Goal: Task Accomplishment & Management: Complete application form

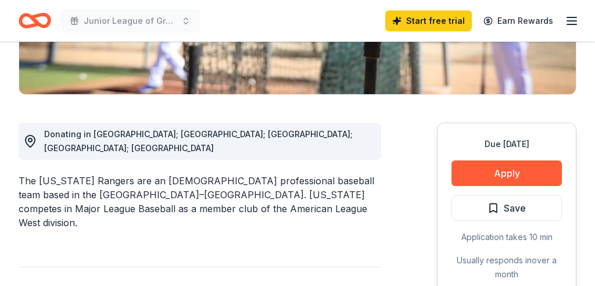
scroll to position [276, 0]
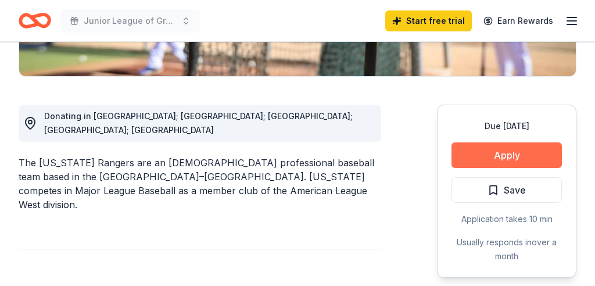
click at [486, 152] on button "Apply" at bounding box center [506, 155] width 110 height 26
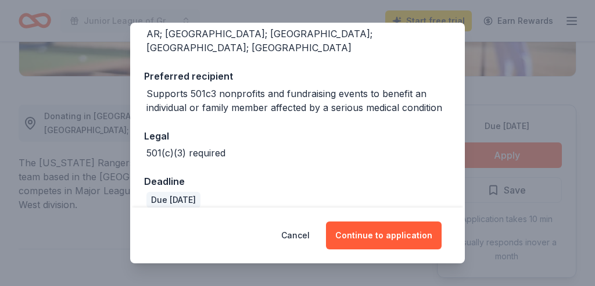
scroll to position [153, 0]
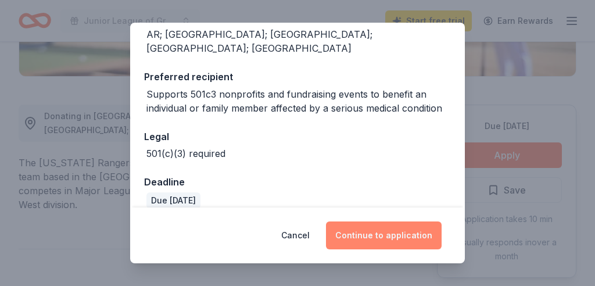
click at [380, 239] on button "Continue to application" at bounding box center [384, 235] width 116 height 28
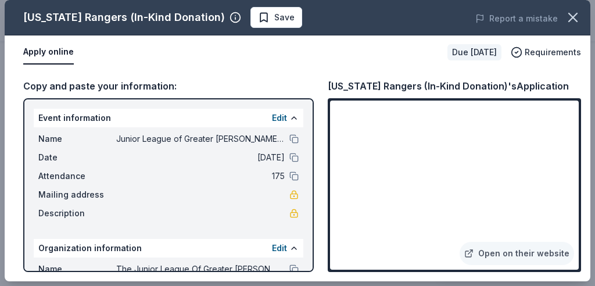
scroll to position [5, 0]
click at [258, 17] on span "Save" at bounding box center [276, 17] width 37 height 14
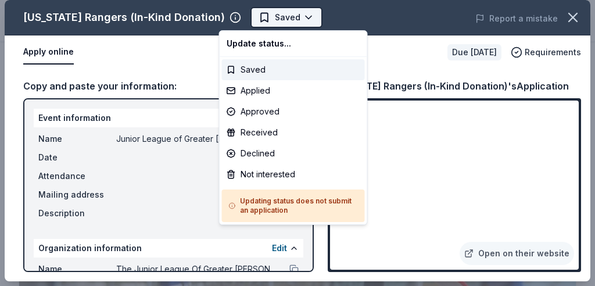
click at [278, 17] on html "Junior League of Greater Covington Carnival Couture Start free trial Earn Rewar…" at bounding box center [297, 143] width 595 height 286
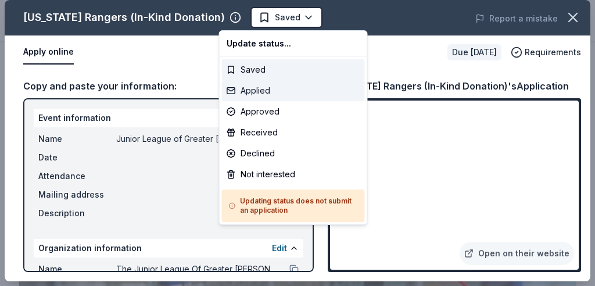
click at [260, 92] on div "Applied" at bounding box center [293, 90] width 143 height 21
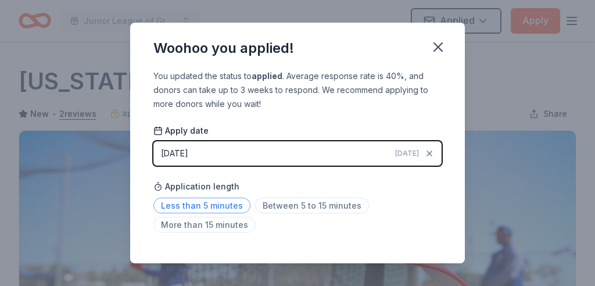
click at [228, 204] on span "Less than 5 minutes" at bounding box center [201, 205] width 97 height 16
click at [440, 45] on icon "button" at bounding box center [438, 47] width 8 height 8
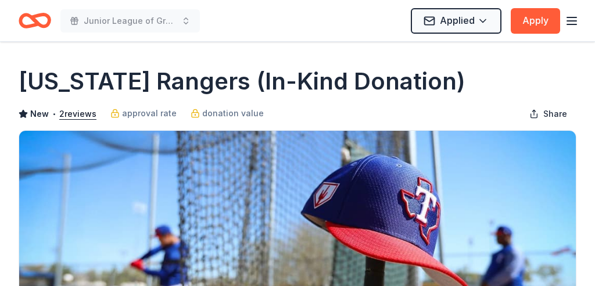
click at [574, 21] on icon "button" at bounding box center [571, 21] width 14 height 14
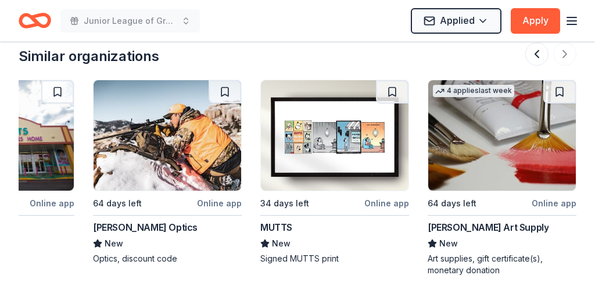
scroll to position [1346, 0]
click at [40, 26] on icon "Home" at bounding box center [40, 21] width 18 height 12
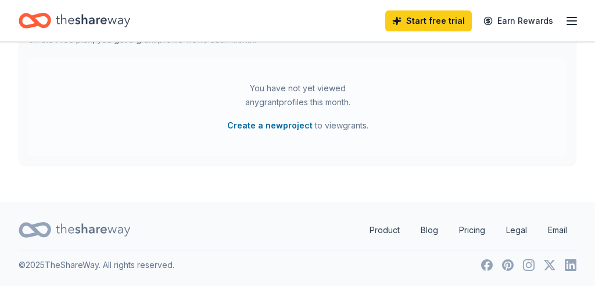
scroll to position [650, 0]
click at [385, 232] on link "Product" at bounding box center [384, 229] width 49 height 23
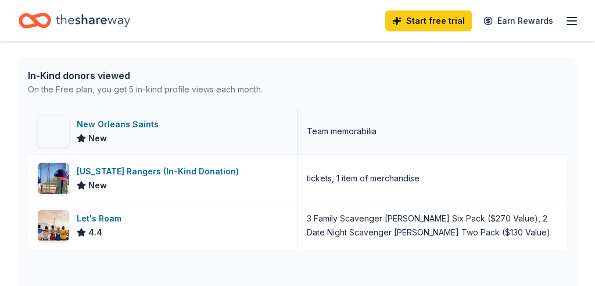
scroll to position [326, 0]
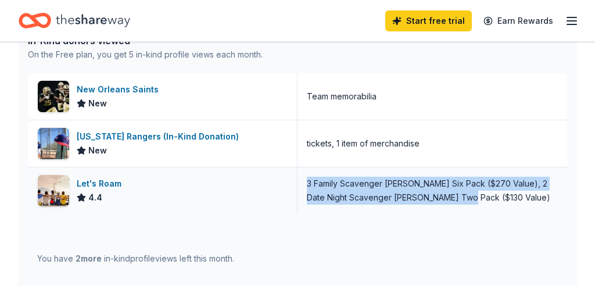
drag, startPoint x: 308, startPoint y: 182, endPoint x: 460, endPoint y: 207, distance: 154.1
click at [460, 207] on div "3 Family Scavenger [PERSON_NAME] Six Pack ($270 Value), 2 Date Night Scavenger …" at bounding box center [431, 190] width 269 height 46
copy div "3 Family Scavenger [PERSON_NAME] Six Pack ($270 Value), 2 Date Night Scavenger …"
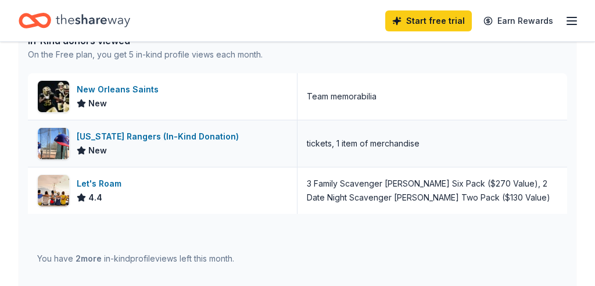
click at [406, 141] on div "tickets, 1 item of merchandise" at bounding box center [363, 143] width 113 height 14
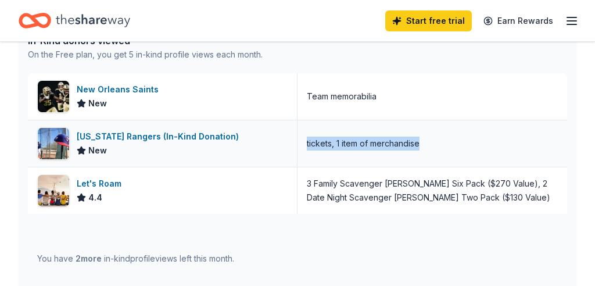
drag, startPoint x: 420, startPoint y: 143, endPoint x: 307, endPoint y: 145, distance: 113.2
click at [307, 145] on div "tickets, 1 item of merchandise" at bounding box center [363, 143] width 113 height 14
copy div "tickets, 1 item of merchandise"
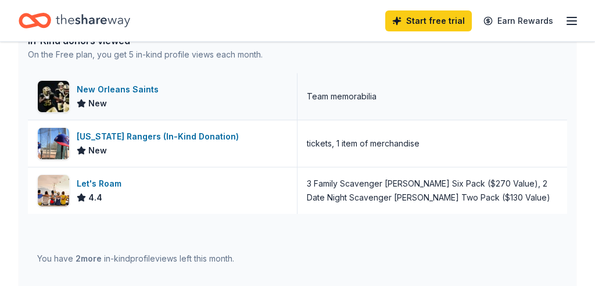
click at [354, 99] on div "Team memorabilia" at bounding box center [342, 96] width 70 height 14
drag, startPoint x: 377, startPoint y: 96, endPoint x: 306, endPoint y: 99, distance: 71.5
click at [306, 99] on div "Team memorabilia" at bounding box center [431, 96] width 269 height 46
copy div "Team memorabilia"
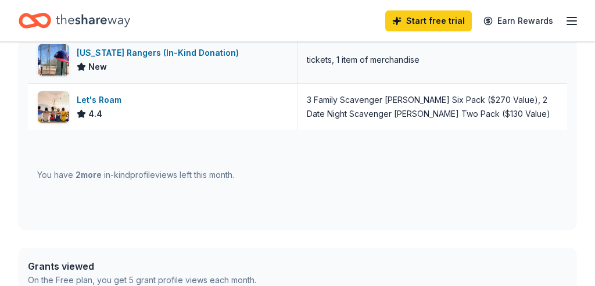
scroll to position [410, 0]
click at [89, 176] on span "2 more" at bounding box center [88, 175] width 26 height 10
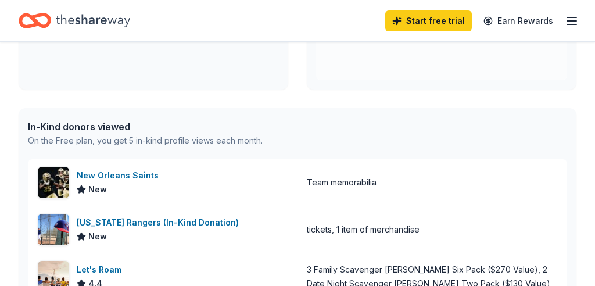
scroll to position [240, 0]
click at [109, 124] on div "In-Kind donors viewed" at bounding box center [145, 127] width 235 height 14
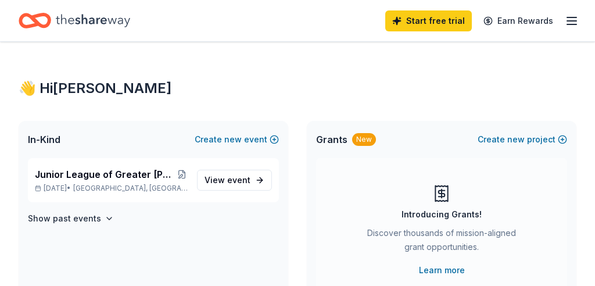
scroll to position [0, 0]
click at [95, 26] on icon "Home" at bounding box center [93, 21] width 74 height 24
click at [56, 19] on icon "Home" at bounding box center [93, 21] width 74 height 24
click at [31, 20] on icon "Home" at bounding box center [35, 20] width 33 height 27
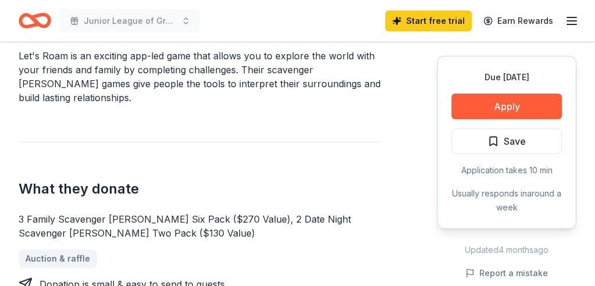
scroll to position [372, 0]
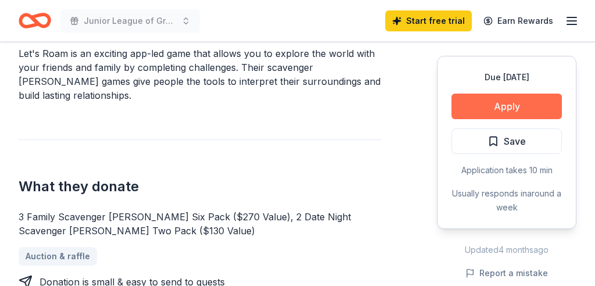
click at [502, 106] on button "Apply" at bounding box center [506, 106] width 110 height 26
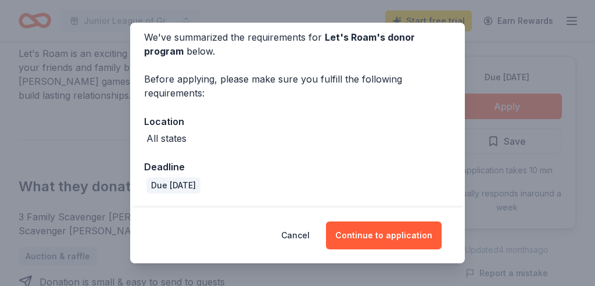
scroll to position [48, 0]
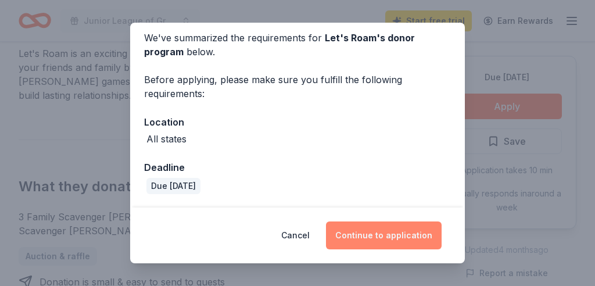
click at [386, 236] on button "Continue to application" at bounding box center [384, 235] width 116 height 28
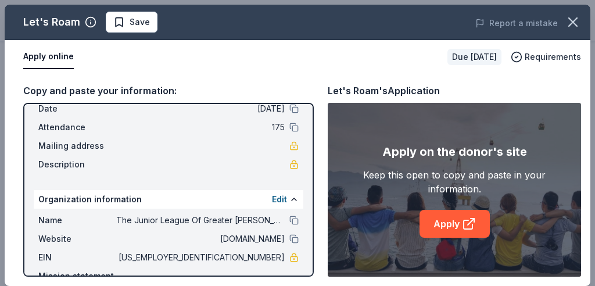
scroll to position [55, 0]
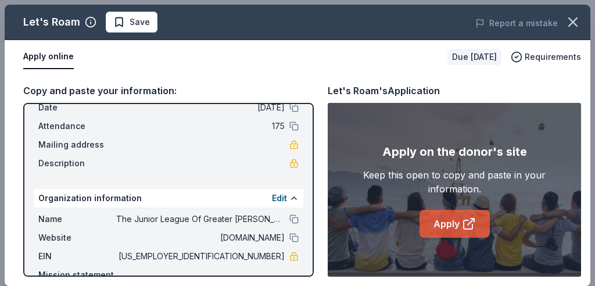
click at [471, 226] on icon at bounding box center [469, 224] width 14 height 14
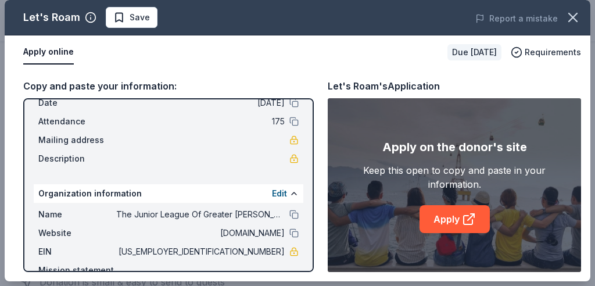
scroll to position [5, 0]
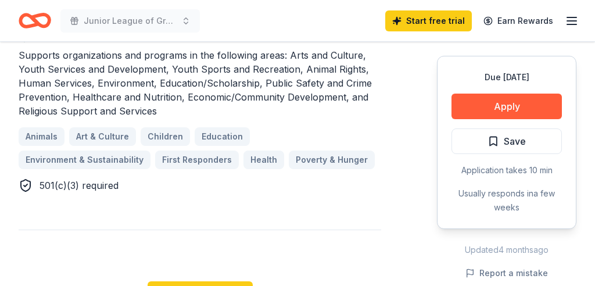
scroll to position [727, 0]
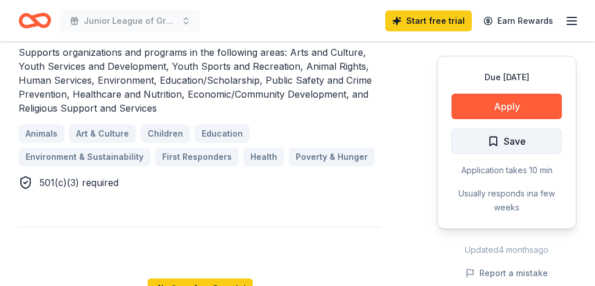
click at [507, 146] on span "Save" at bounding box center [514, 141] width 22 height 15
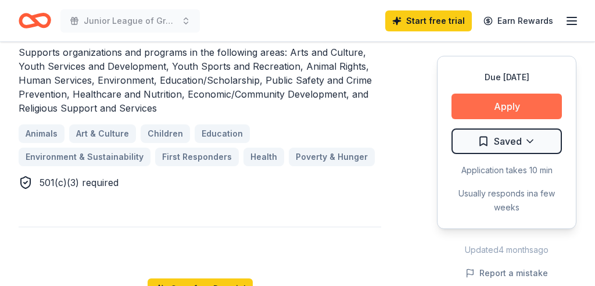
click at [503, 103] on button "Apply" at bounding box center [506, 106] width 110 height 26
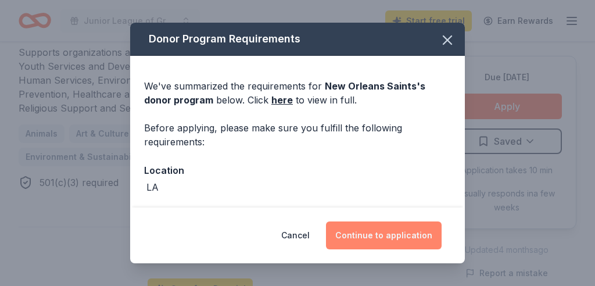
click at [379, 237] on button "Continue to application" at bounding box center [384, 235] width 116 height 28
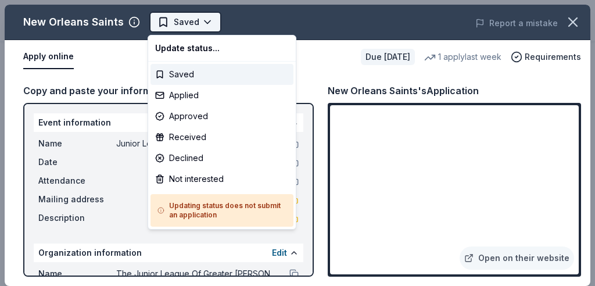
click at [206, 21] on html "Junior League of Greater Covington Carnival Couture Start free trial Earn Rewar…" at bounding box center [297, 143] width 595 height 286
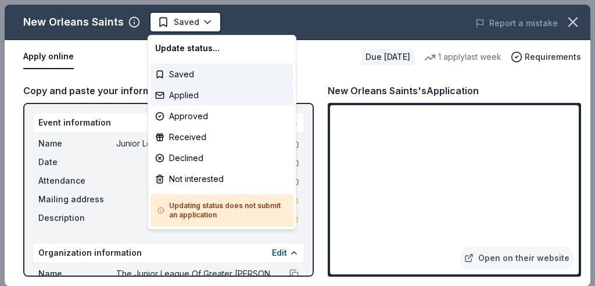
click at [190, 95] on div "Applied" at bounding box center [221, 95] width 143 height 21
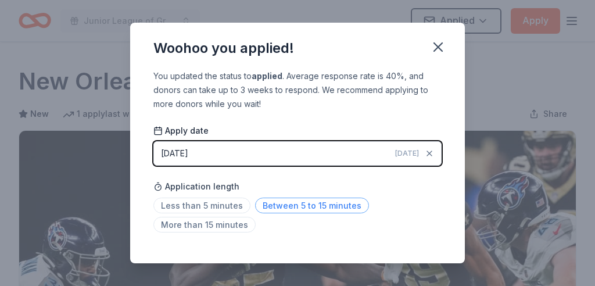
click at [299, 206] on span "Between 5 to 15 minutes" at bounding box center [312, 205] width 114 height 16
click at [437, 46] on icon "button" at bounding box center [438, 47] width 8 height 8
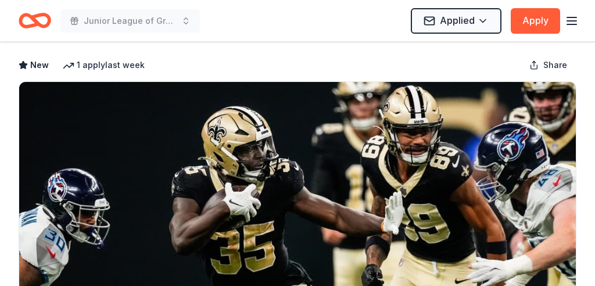
scroll to position [45, 0]
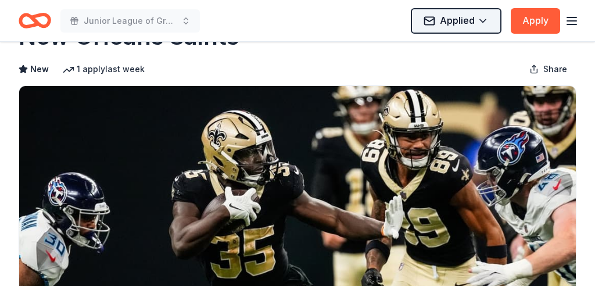
click at [485, 19] on html "Junior League of Greater Covington Carnival Couture Applied Apply Due in 24 day…" at bounding box center [297, 98] width 595 height 286
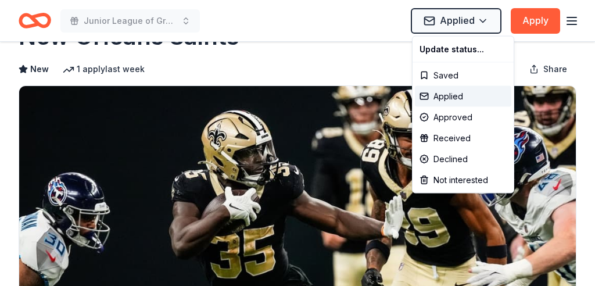
click at [374, 114] on html "Junior League of Greater Covington Carnival Couture Applied Apply Due in 24 day…" at bounding box center [297, 98] width 595 height 286
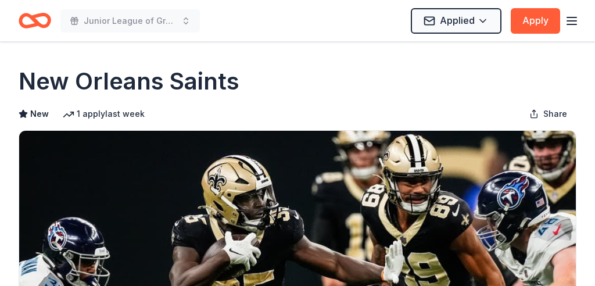
scroll to position [0, 0]
click at [40, 23] on icon "Home" at bounding box center [35, 20] width 33 height 27
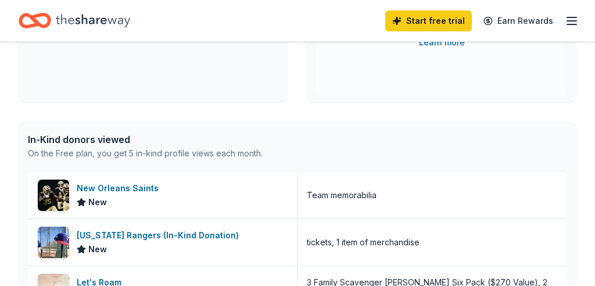
scroll to position [230, 0]
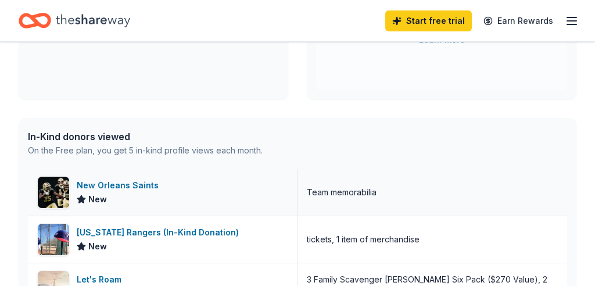
click at [117, 186] on div "New Orleans Saints" at bounding box center [120, 185] width 87 height 14
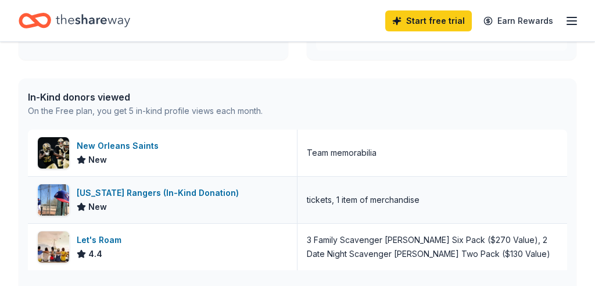
scroll to position [280, 0]
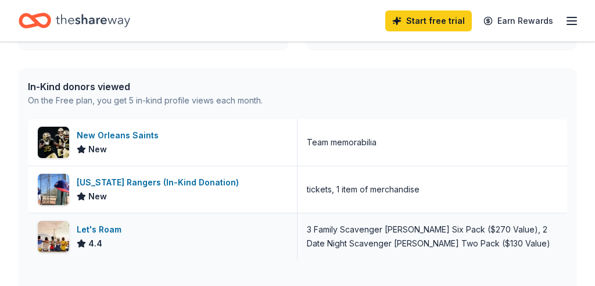
click at [106, 230] on div "Let's Roam" at bounding box center [101, 229] width 49 height 14
click at [186, 182] on div "[US_STATE] Rangers (In-Kind Donation)" at bounding box center [160, 182] width 167 height 14
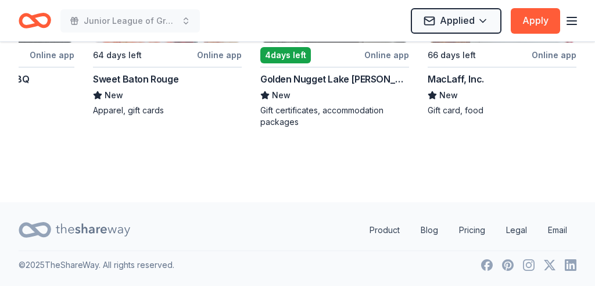
scroll to position [1374, 0]
click at [112, 229] on icon at bounding box center [93, 230] width 74 height 24
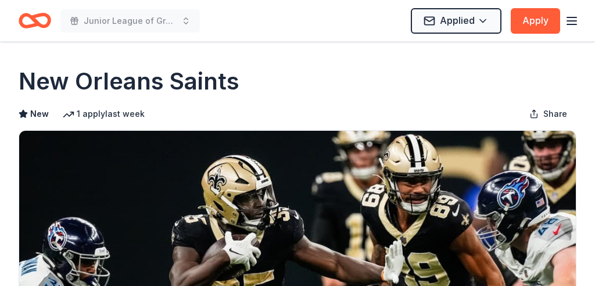
scroll to position [0, 0]
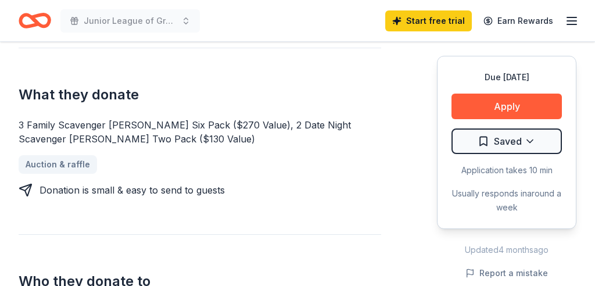
scroll to position [464, 0]
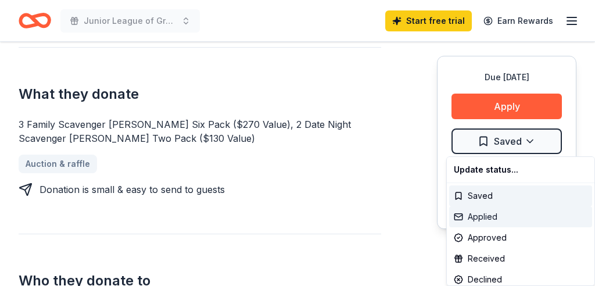
click at [484, 220] on div "Applied" at bounding box center [520, 216] width 143 height 21
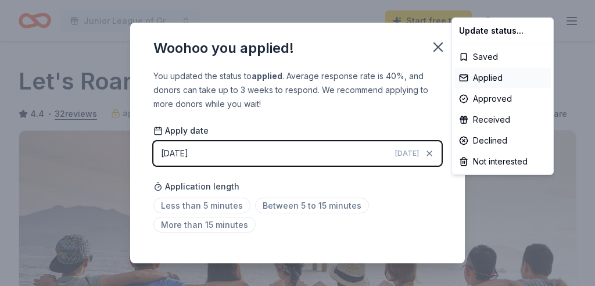
click at [235, 206] on html "Junior League of Greater Covington Carnival Couture Start free trial Earn Rewar…" at bounding box center [297, 143] width 595 height 286
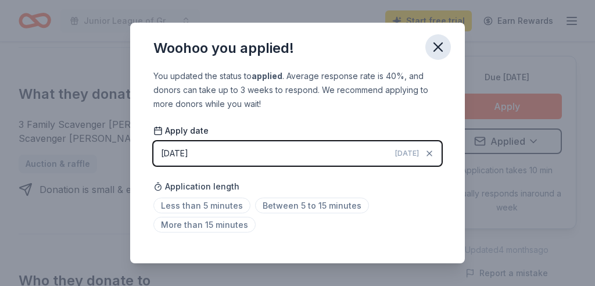
click at [434, 44] on icon "button" at bounding box center [438, 47] width 8 height 8
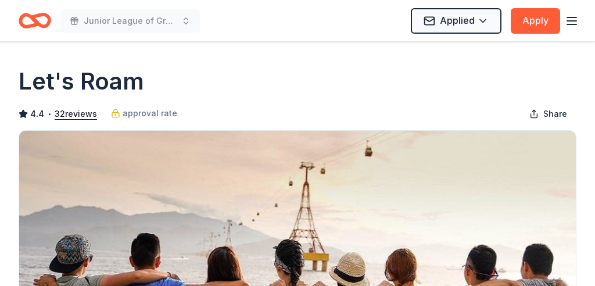
scroll to position [0, 0]
click at [106, 81] on h1 "Let's Roam" at bounding box center [81, 81] width 125 height 33
